Goal: Task Accomplishment & Management: Complete application form

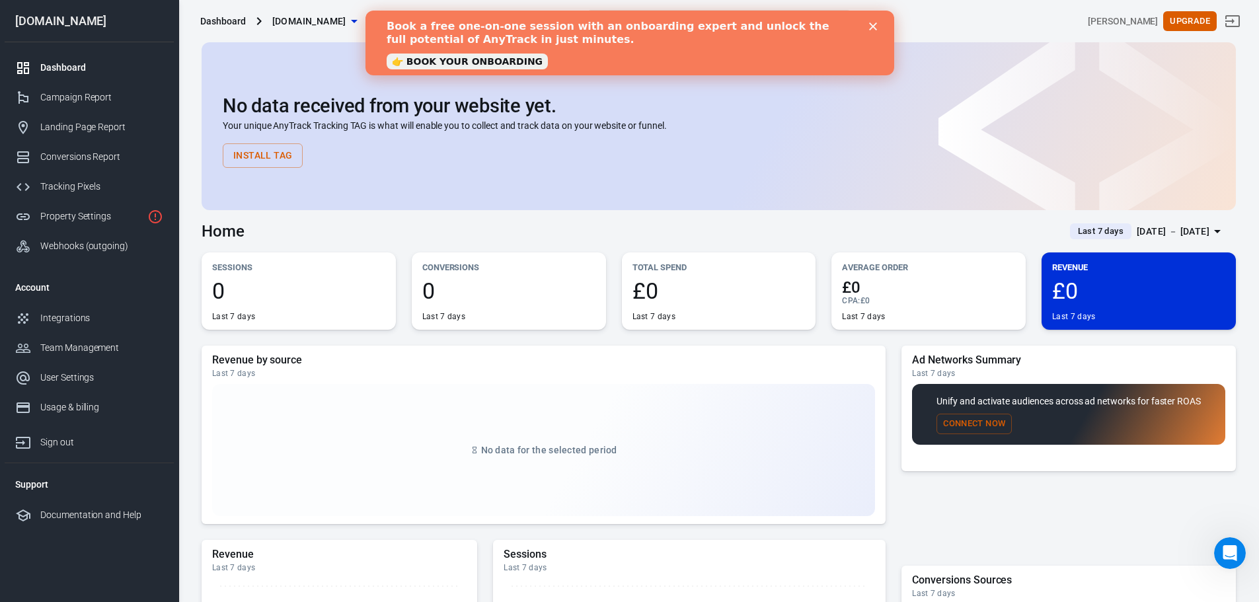
click at [874, 28] on polygon "Close" at bounding box center [872, 26] width 8 height 8
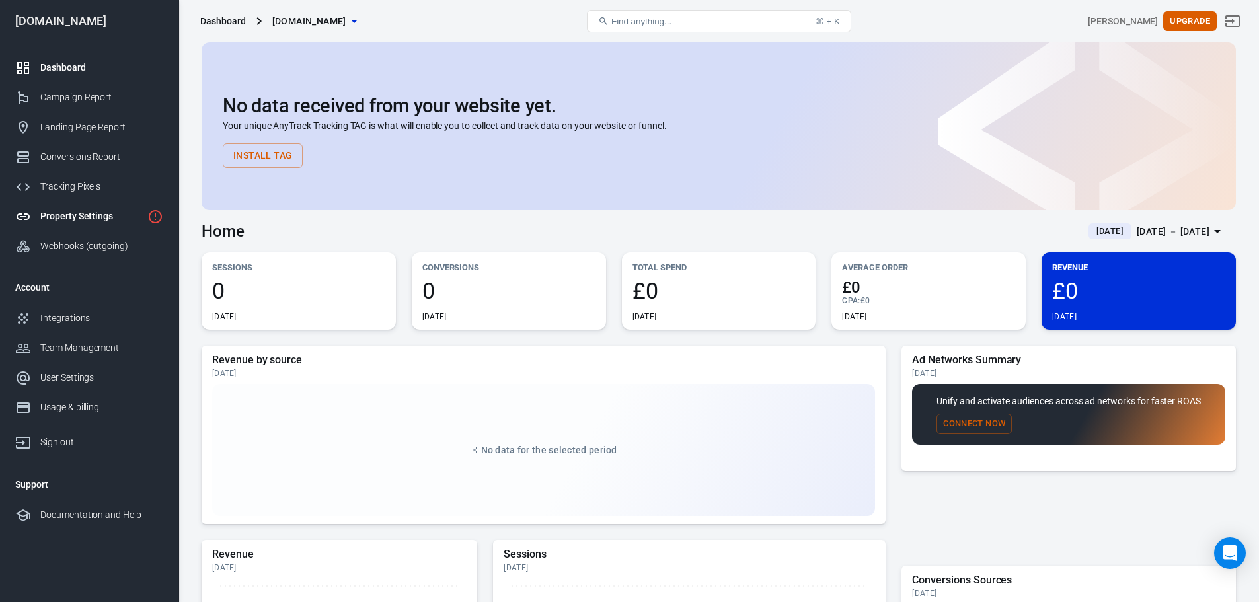
click at [43, 219] on div "Property Settings" at bounding box center [91, 217] width 102 height 14
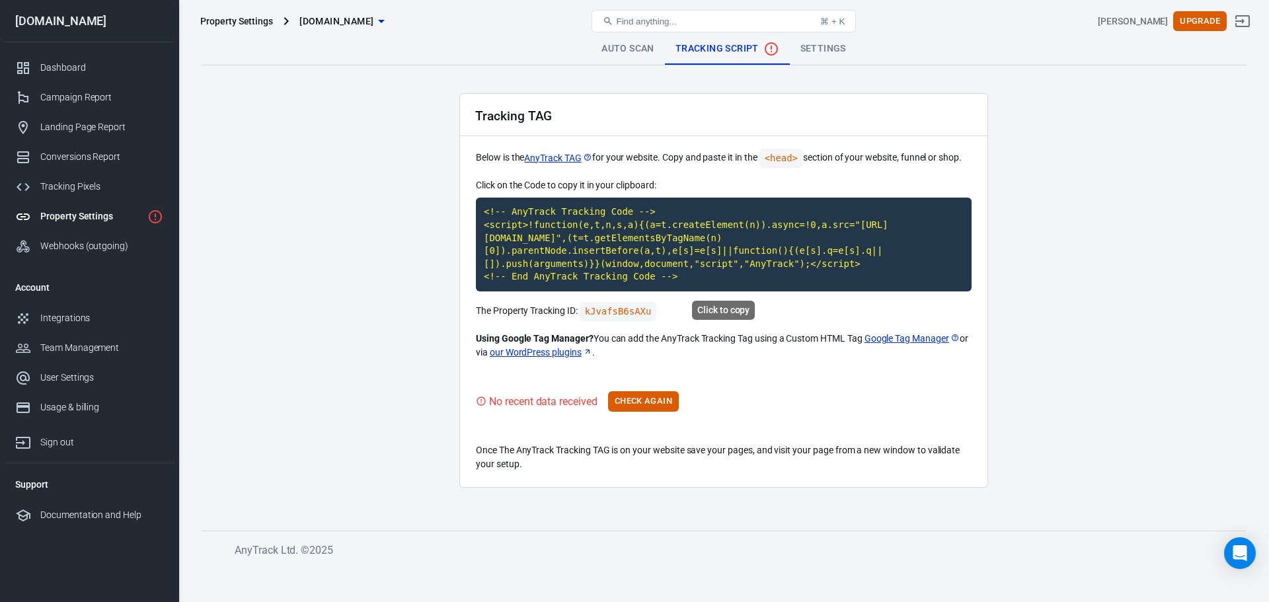
click at [679, 282] on code "<!-- AnyTrack Tracking Code --> <script>!function(e,t,n,s,a){(a=t.createElement…" at bounding box center [724, 245] width 496 height 94
click at [669, 245] on code "<!-- AnyTrack Tracking Code --> <script>!function(e,t,n,s,a){(a=t.createElement…" at bounding box center [724, 245] width 496 height 94
click at [679, 278] on code "<!-- AnyTrack Tracking Code --> <script>!function(e,t,n,s,a){(a=t.createElement…" at bounding box center [724, 245] width 496 height 94
click at [650, 254] on code "<!-- AnyTrack Tracking Code --> <script>!function(e,t,n,s,a){(a=t.createElement…" at bounding box center [724, 245] width 496 height 94
click at [663, 404] on button "Check Again" at bounding box center [643, 401] width 71 height 20
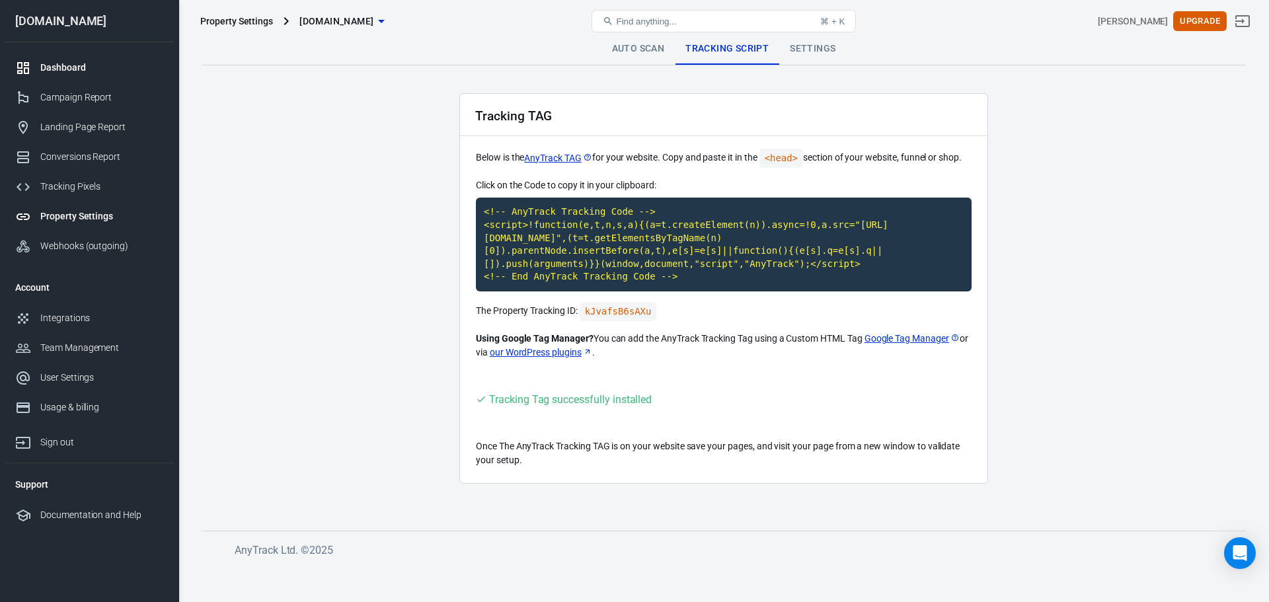
click at [80, 60] on link "Dashboard" at bounding box center [89, 68] width 169 height 30
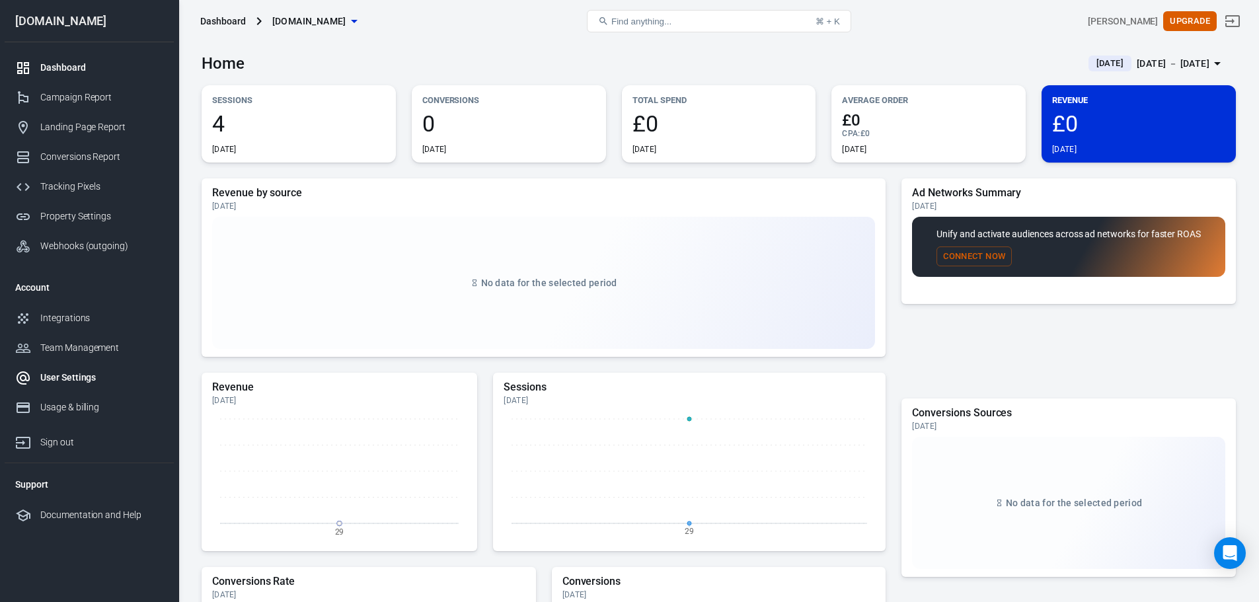
click at [93, 378] on div "User Settings" at bounding box center [101, 378] width 123 height 14
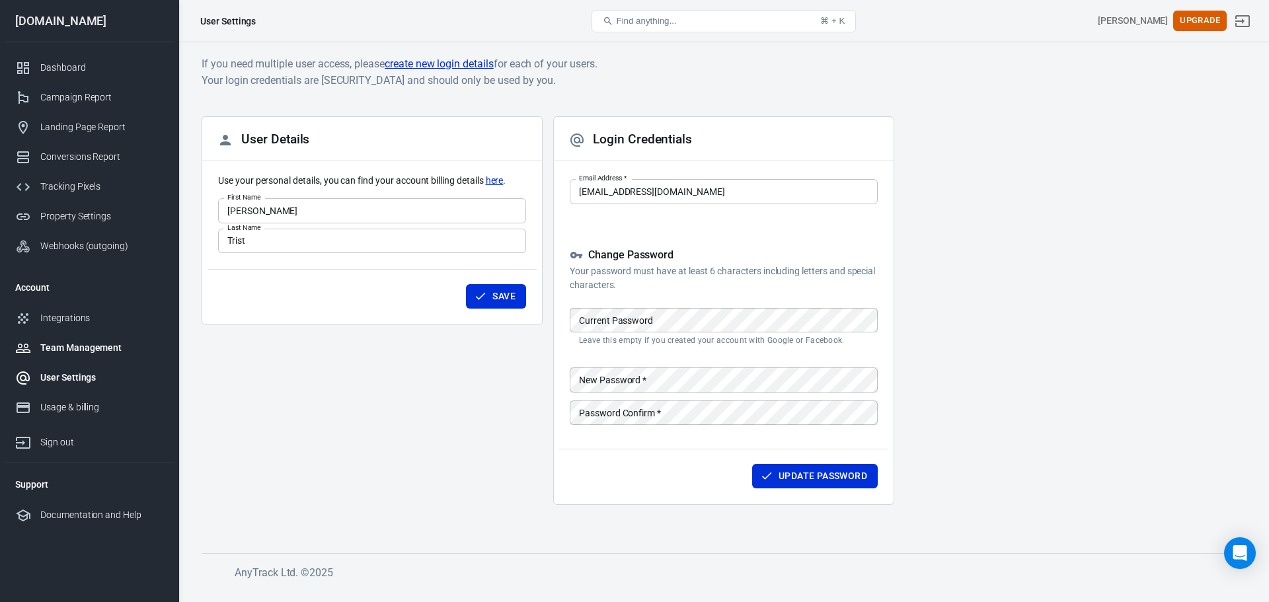
click at [58, 344] on div "Team Management" at bounding box center [101, 348] width 123 height 14
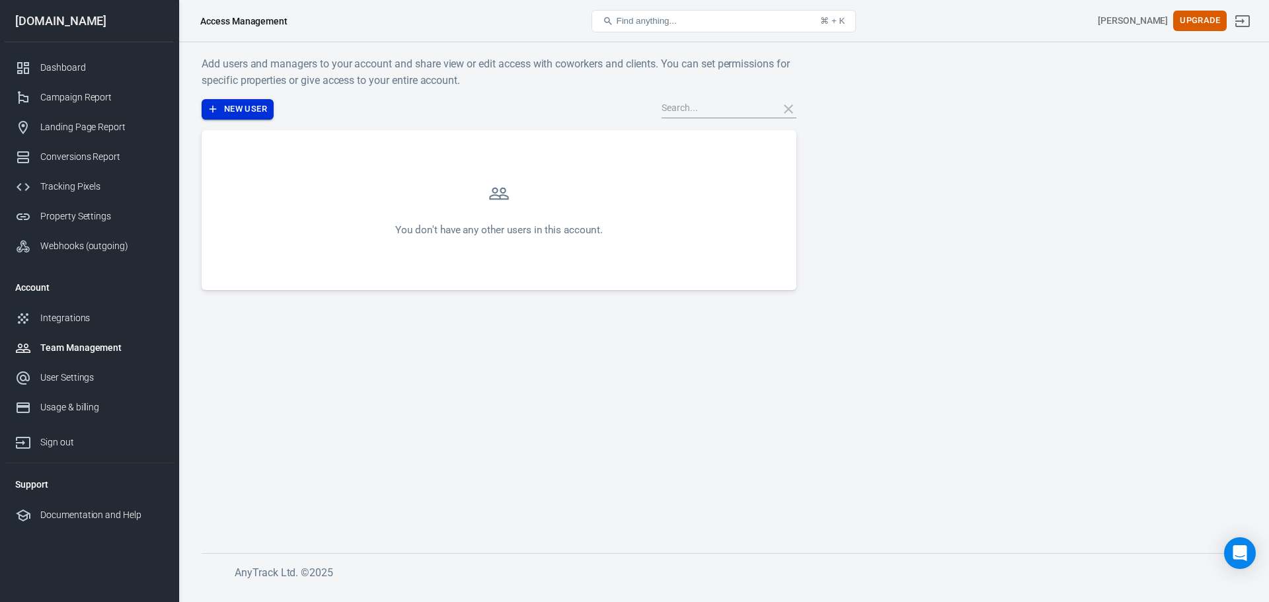
click at [238, 109] on button "New User" at bounding box center [238, 109] width 72 height 20
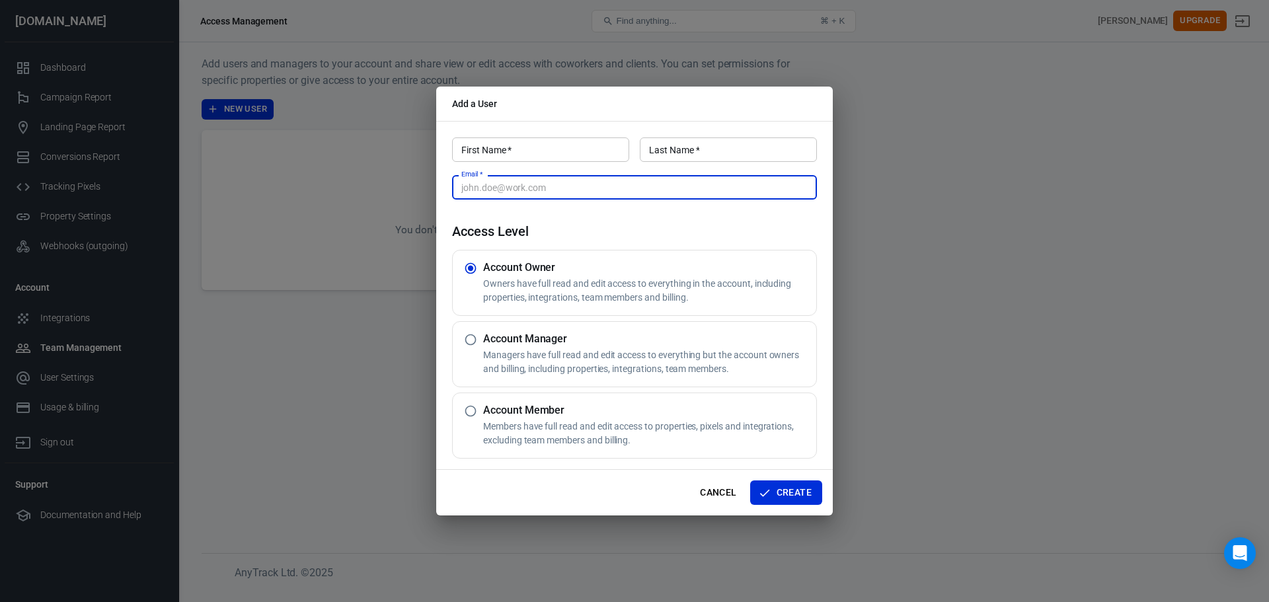
click at [611, 186] on input "Email   *" at bounding box center [634, 187] width 365 height 24
paste input "Luke@hw-media.co.uk"
type input "Luke@hw-media.co.uk"
click at [544, 142] on input "First Name   *" at bounding box center [540, 149] width 177 height 24
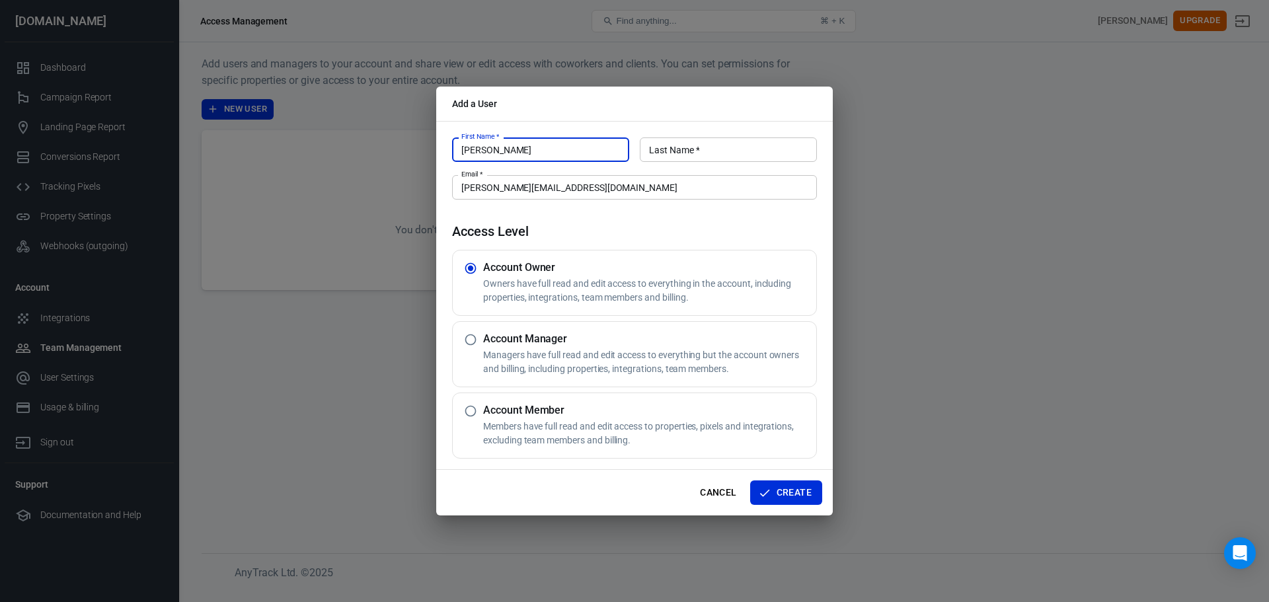
type input "Luke"
click at [681, 151] on input "Last Name   *" at bounding box center [728, 149] width 177 height 24
type input "Harvey"
click at [534, 342] on h5 "Account Manager" at bounding box center [647, 338] width 328 height 13
radio input "false"
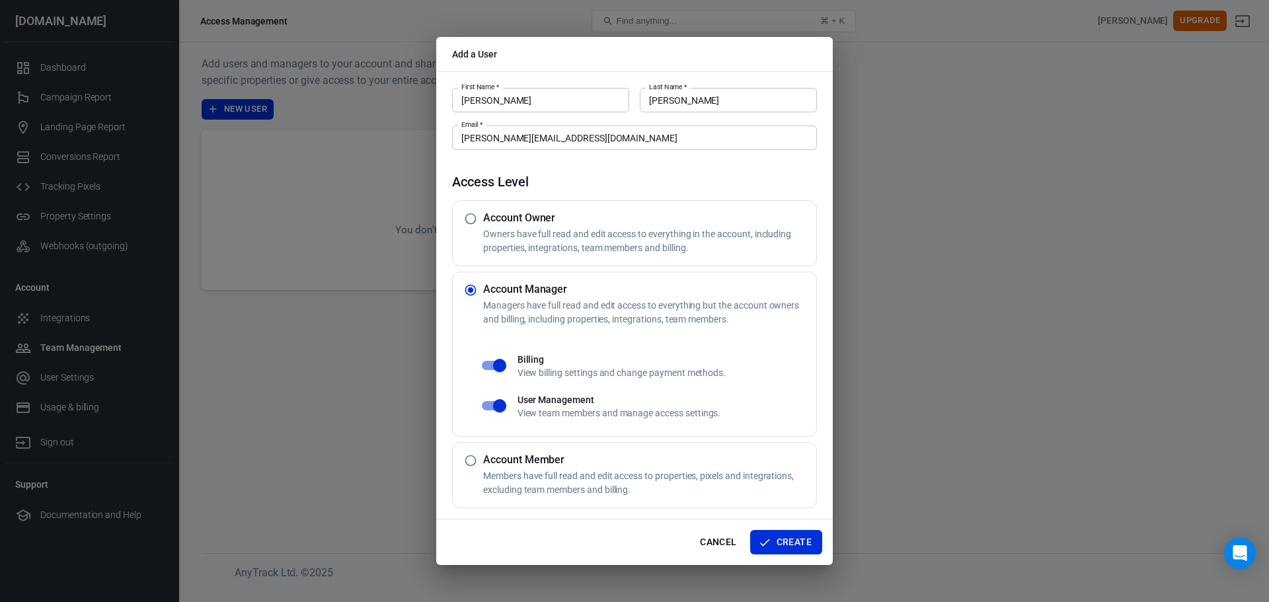
click at [514, 463] on h5 "Account Member" at bounding box center [647, 459] width 328 height 13
radio input "false"
radio input "true"
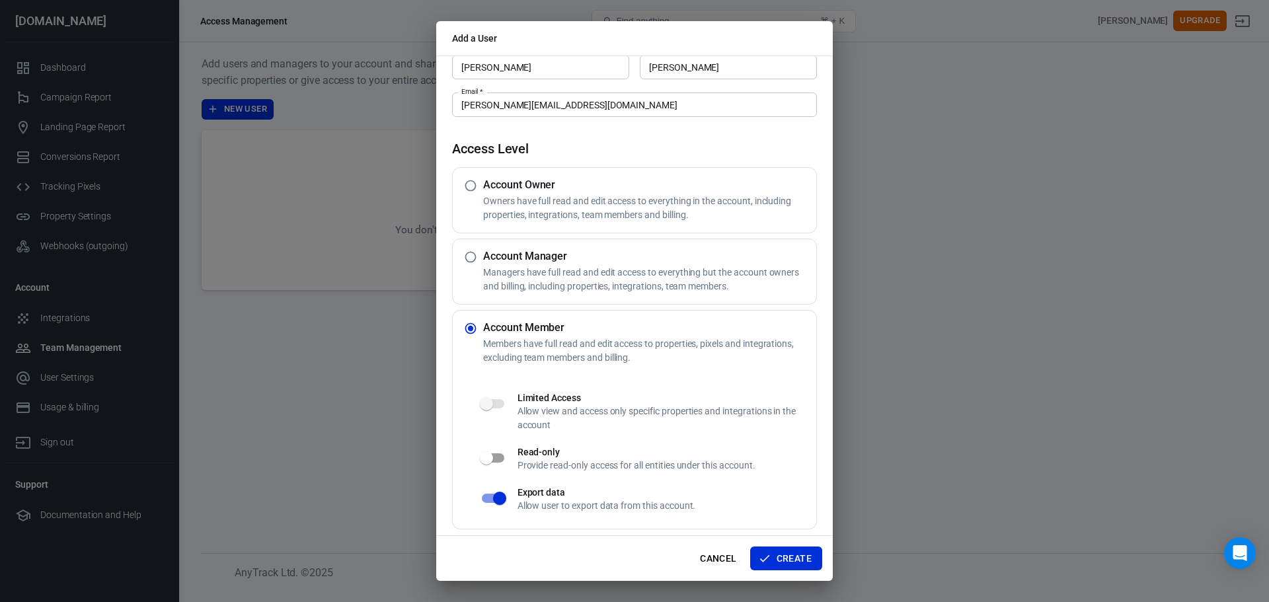
scroll to position [22, 0]
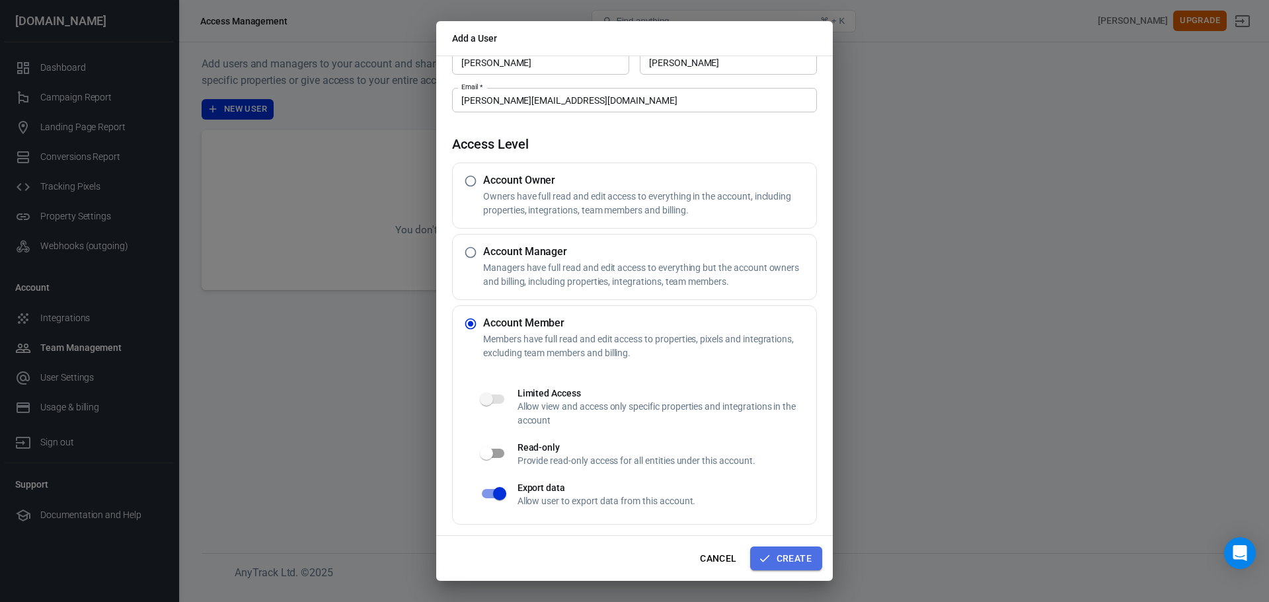
click at [794, 557] on button "Create" at bounding box center [786, 559] width 72 height 24
radio input "true"
radio input "false"
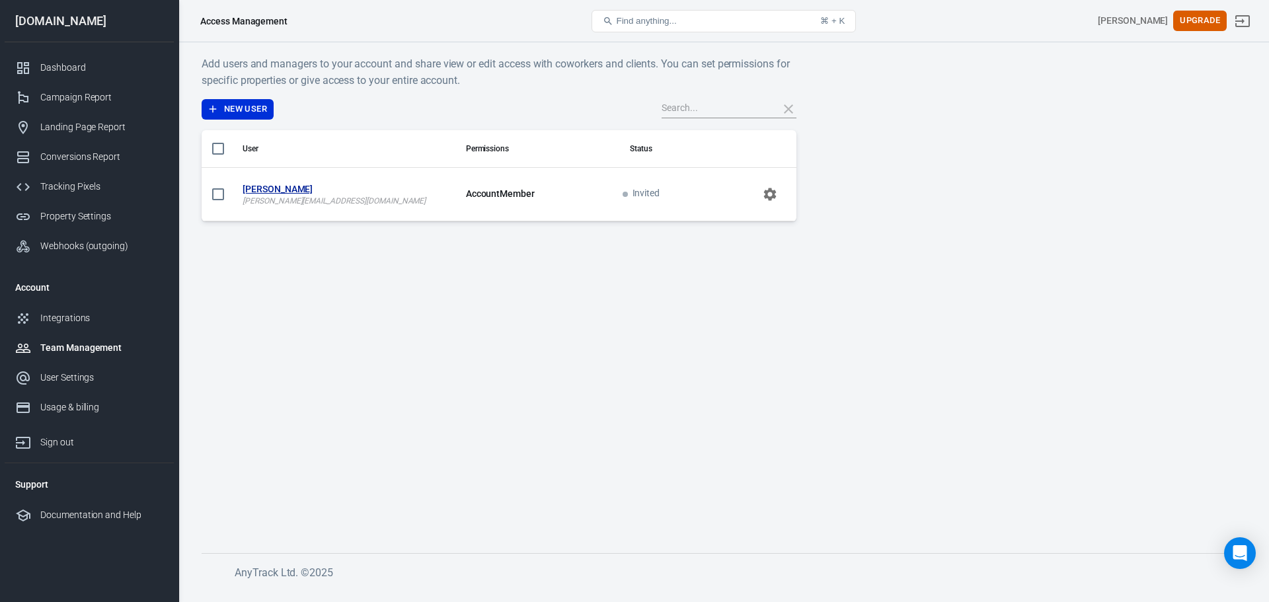
scroll to position [0, 0]
click at [253, 108] on button "New User" at bounding box center [238, 109] width 72 height 20
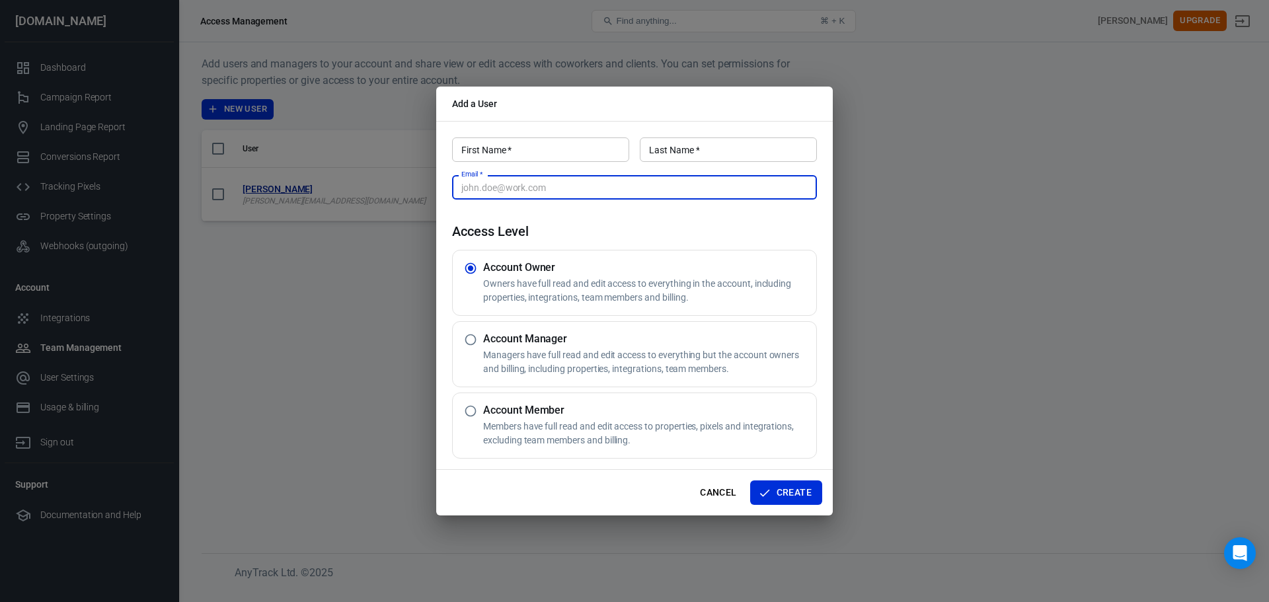
click at [525, 182] on input "Email   *" at bounding box center [634, 187] width 365 height 24
paste input "Kareim@hw-media.co.uk"
type input "Kareim@hw-media.co.uk"
click at [513, 151] on input "First Name   *" at bounding box center [540, 149] width 177 height 24
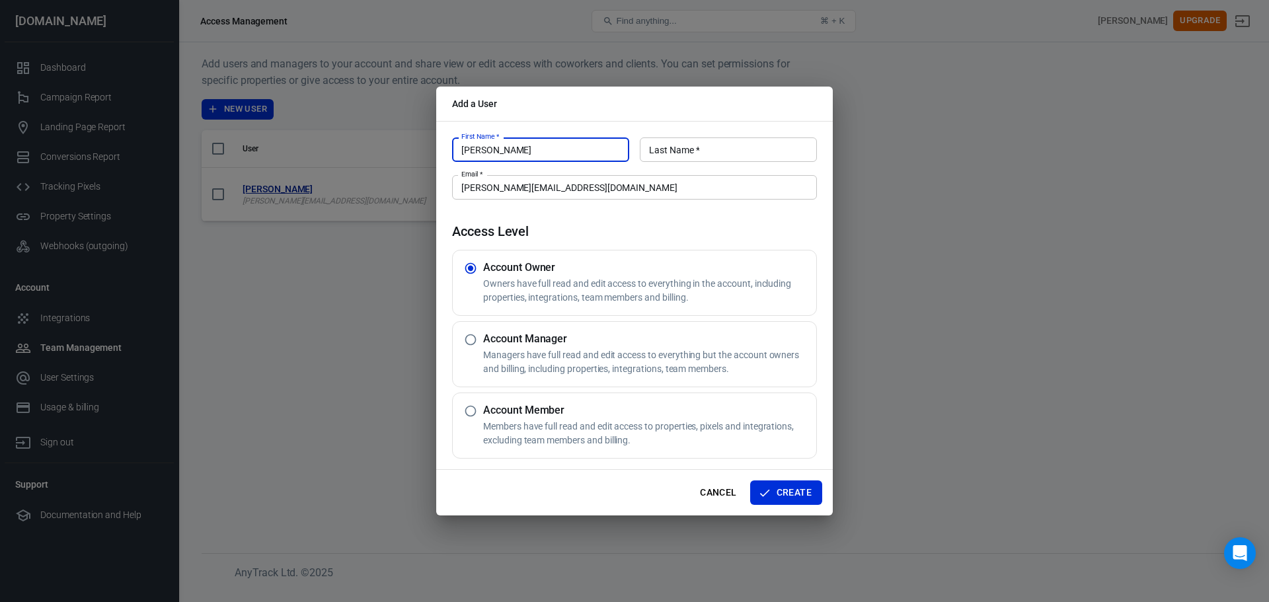
type input "Kareim"
click at [690, 147] on div "Last Name   * Last Name   *" at bounding box center [728, 149] width 177 height 24
type input "Jamal"
click at [534, 414] on h5 "Account Member" at bounding box center [647, 410] width 328 height 13
radio input "false"
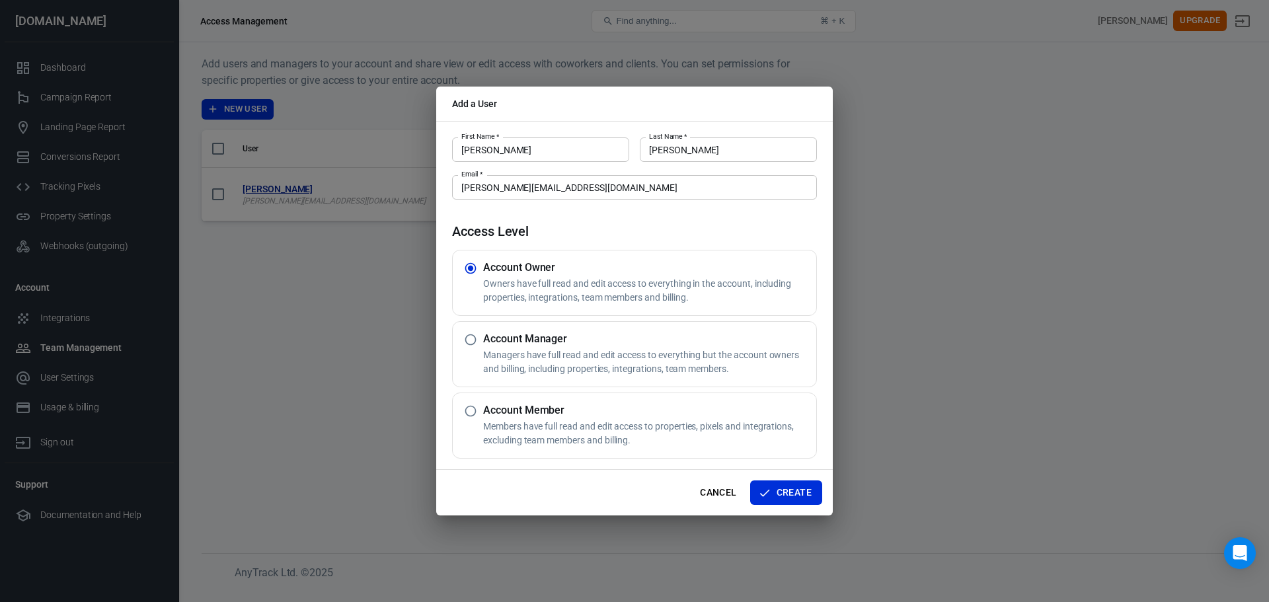
radio input "true"
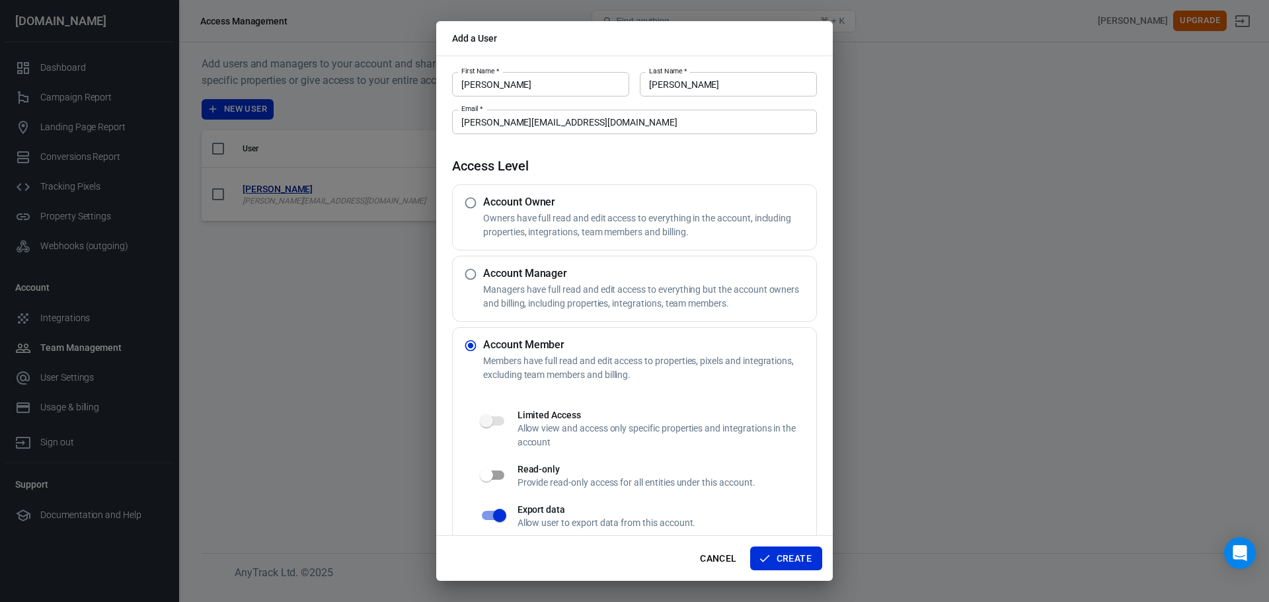
scroll to position [22, 0]
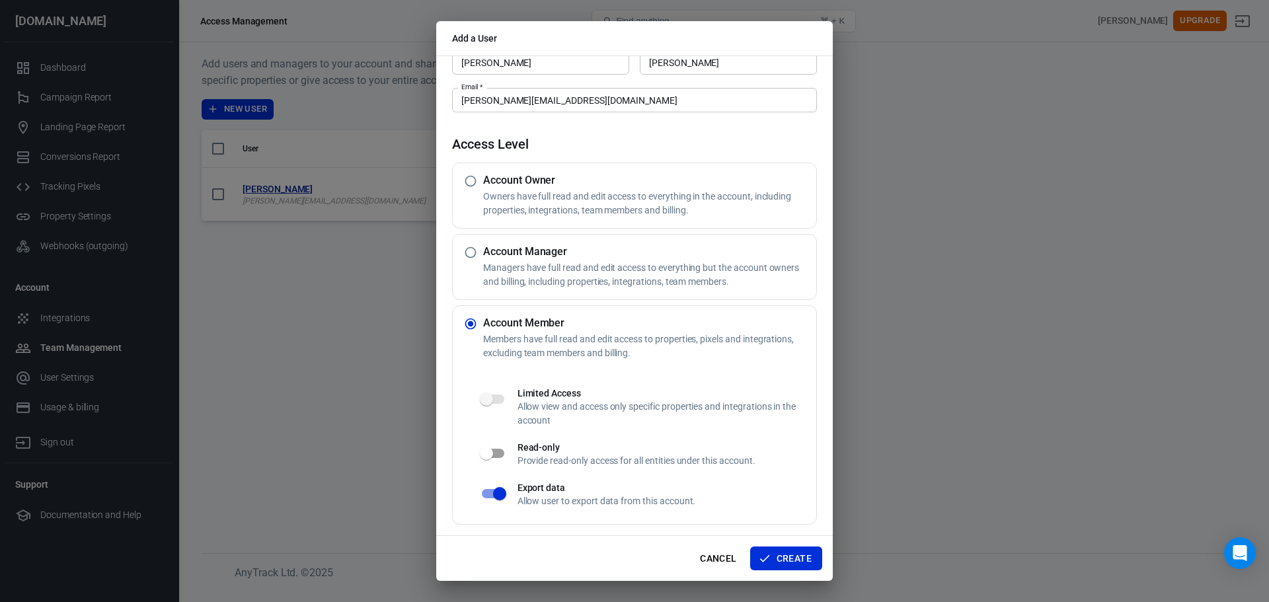
click at [514, 249] on h5 "Account Manager" at bounding box center [647, 251] width 328 height 13
radio input "true"
radio input "false"
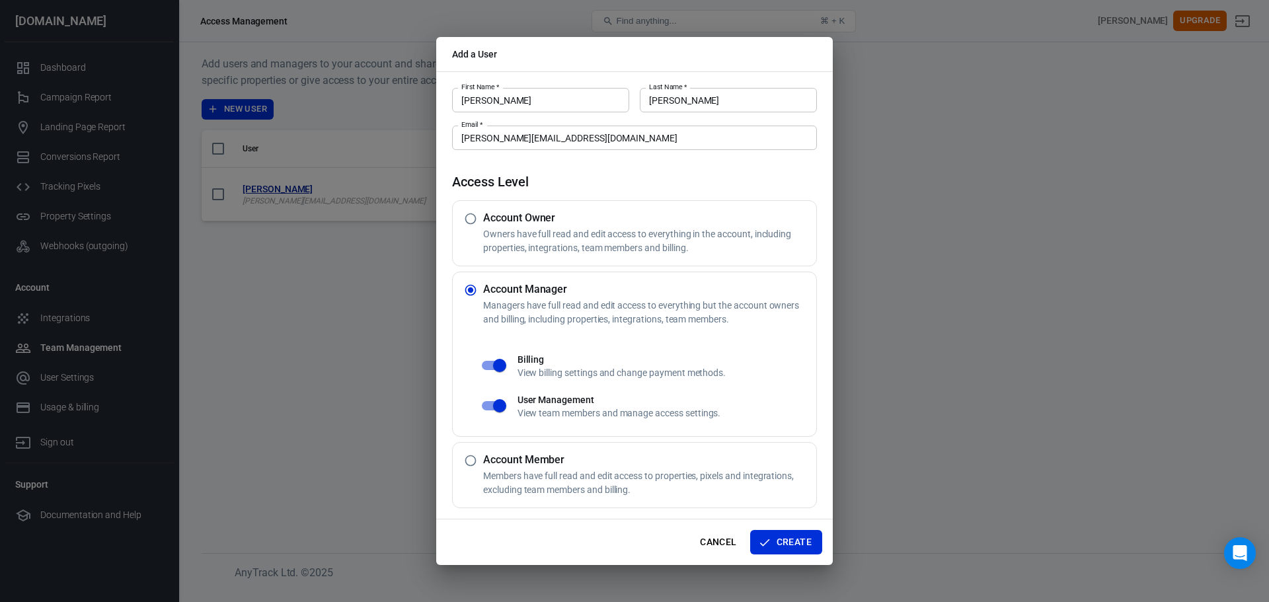
scroll to position [0, 0]
drag, startPoint x: 495, startPoint y: 364, endPoint x: 498, endPoint y: 379, distance: 15.4
click at [494, 364] on input "checkbox" at bounding box center [499, 365] width 75 height 25
checkbox input "false"
click at [491, 405] on input "checkbox" at bounding box center [499, 405] width 75 height 25
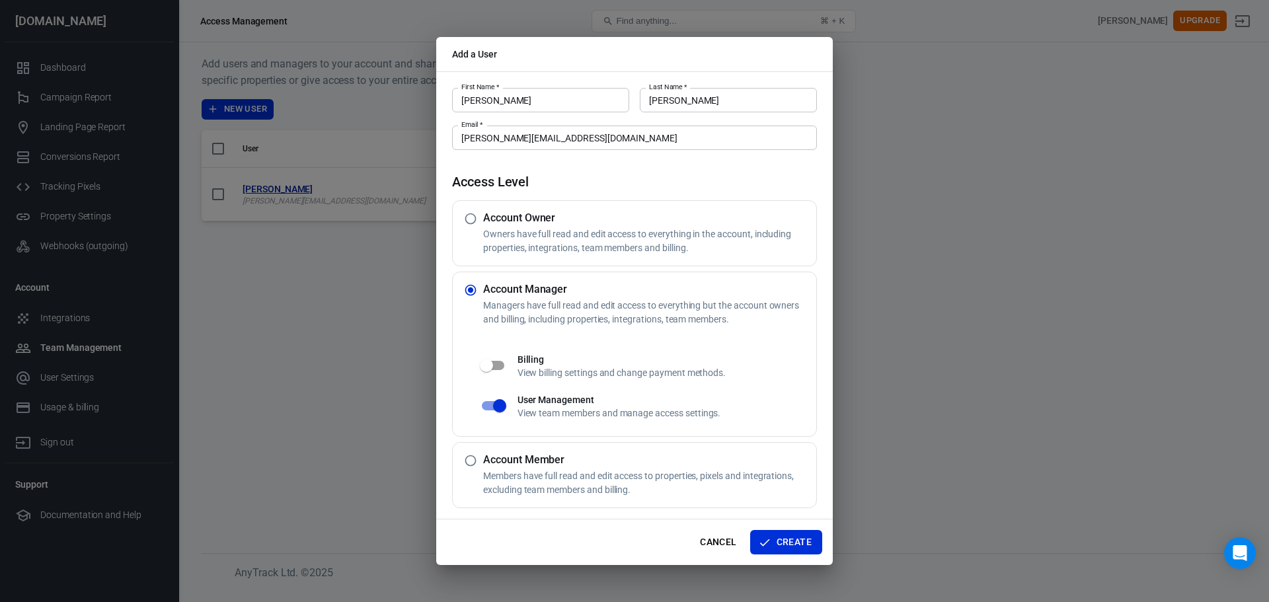
checkbox input "false"
click at [774, 543] on button "Create" at bounding box center [786, 542] width 72 height 24
radio input "true"
radio input "false"
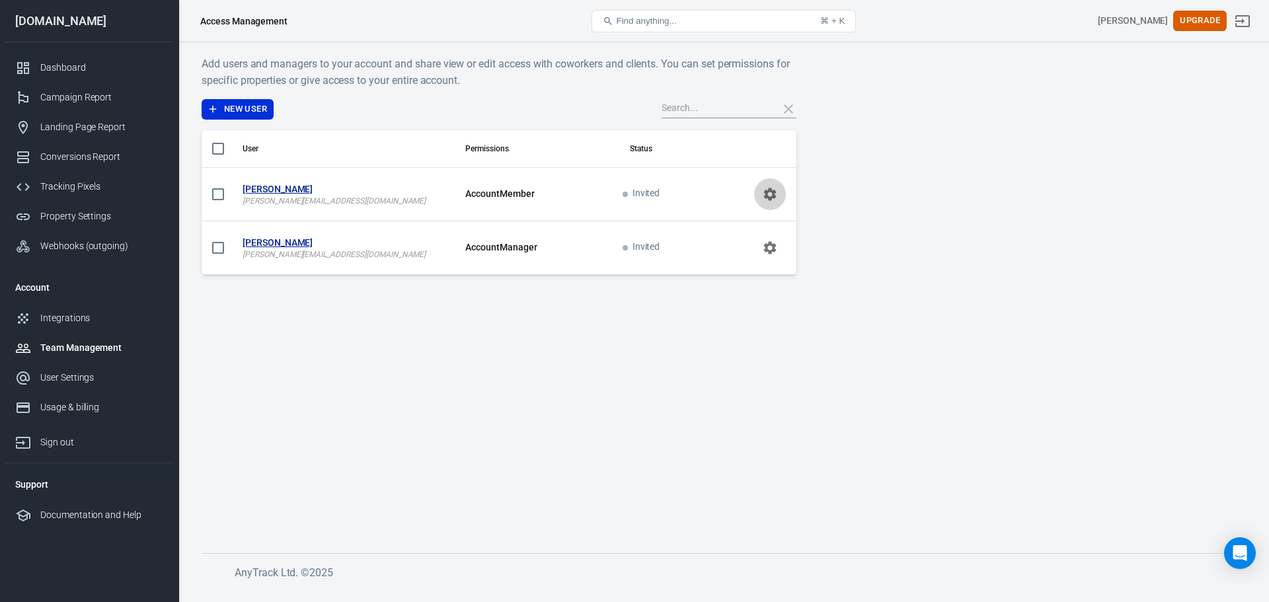
click at [766, 196] on icon "scrollable content" at bounding box center [770, 194] width 13 height 13
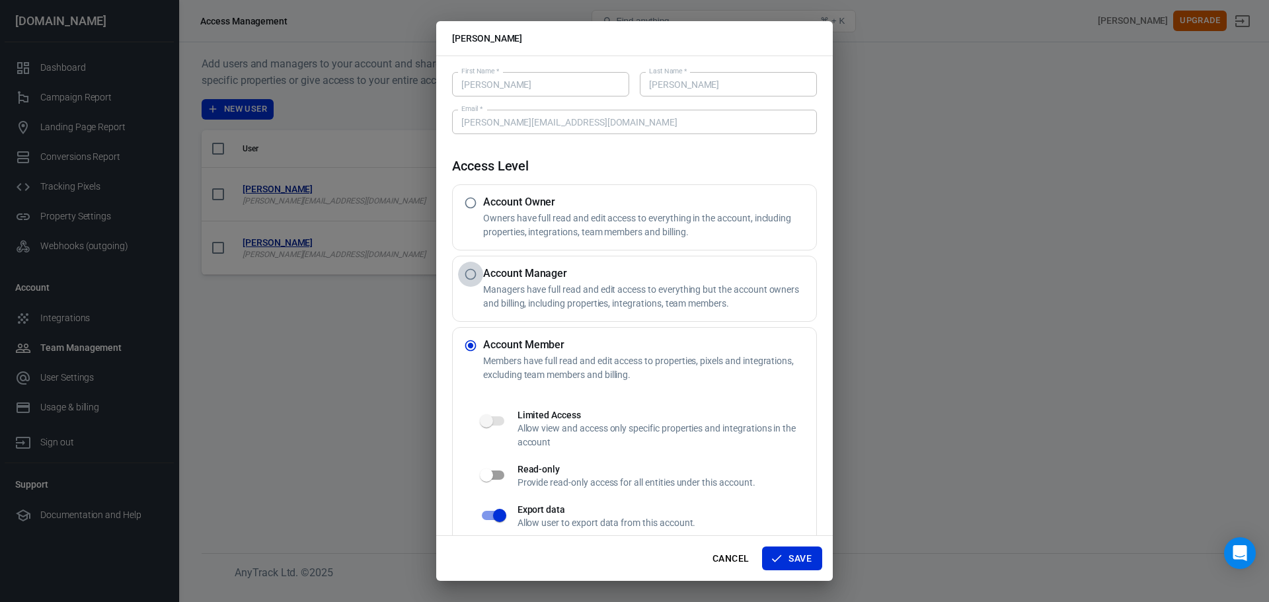
drag, startPoint x: 477, startPoint y: 278, endPoint x: 532, endPoint y: 297, distance: 58.1
click at [477, 277] on input "radio" at bounding box center [470, 274] width 25 height 25
radio input "true"
radio input "false"
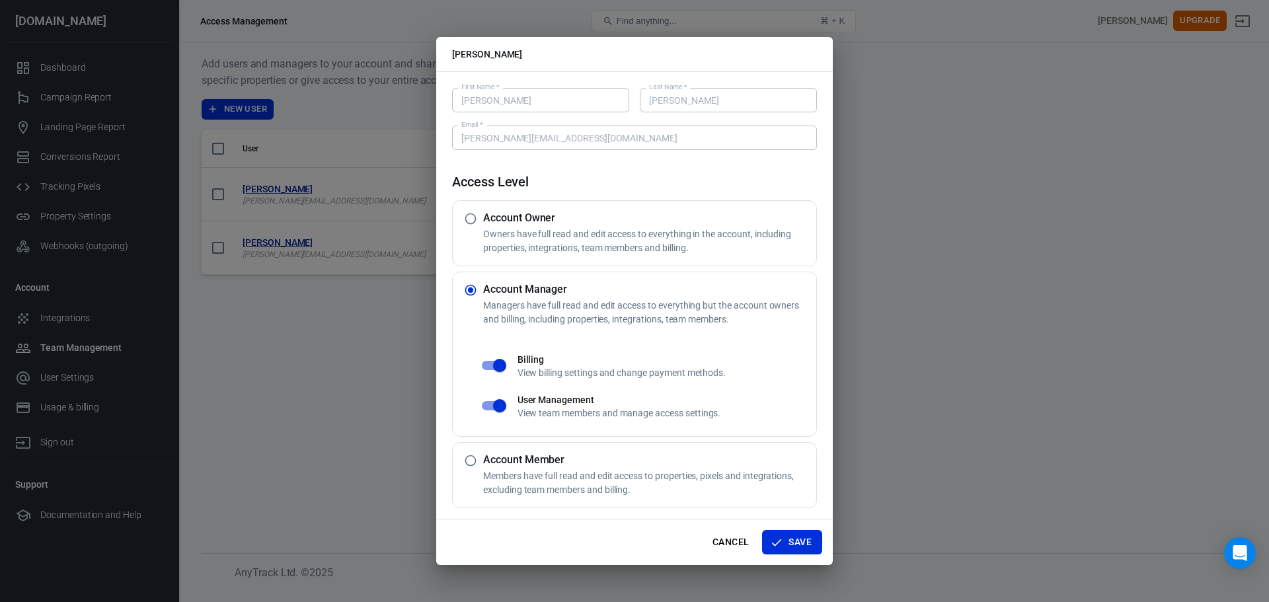
click at [500, 367] on input "checkbox" at bounding box center [499, 365] width 75 height 25
checkbox input "false"
click at [491, 413] on input "checkbox" at bounding box center [499, 405] width 75 height 25
checkbox input "false"
click at [786, 547] on button "Save" at bounding box center [792, 542] width 60 height 24
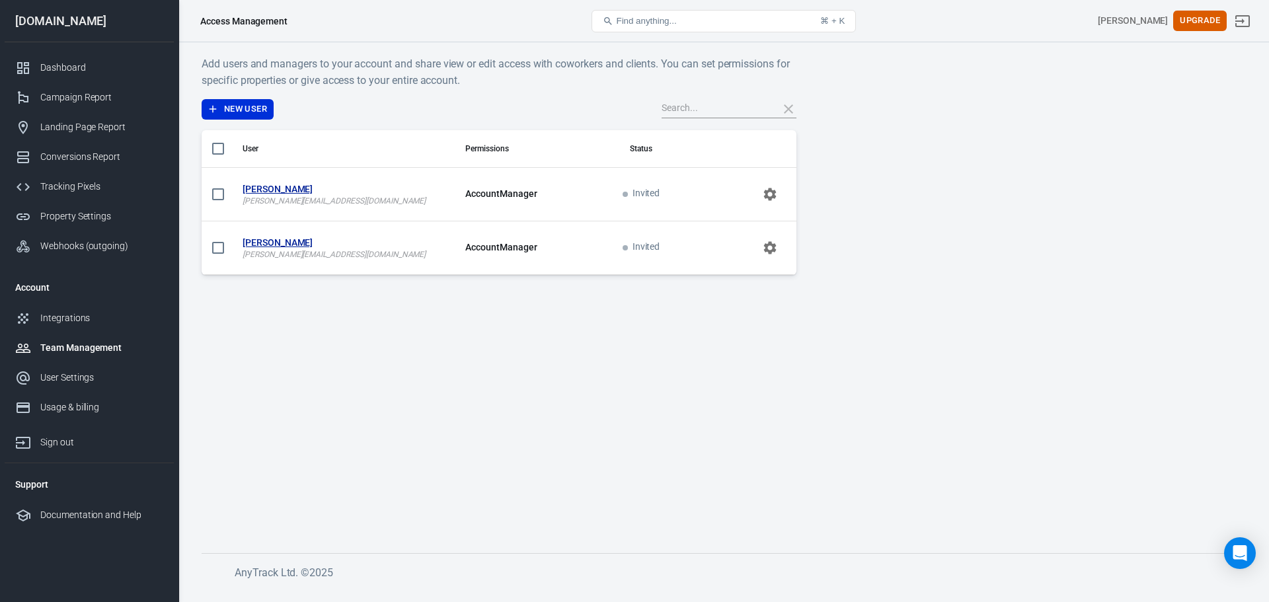
radio input "false"
radio input "true"
